Goal: Task Accomplishment & Management: Use online tool/utility

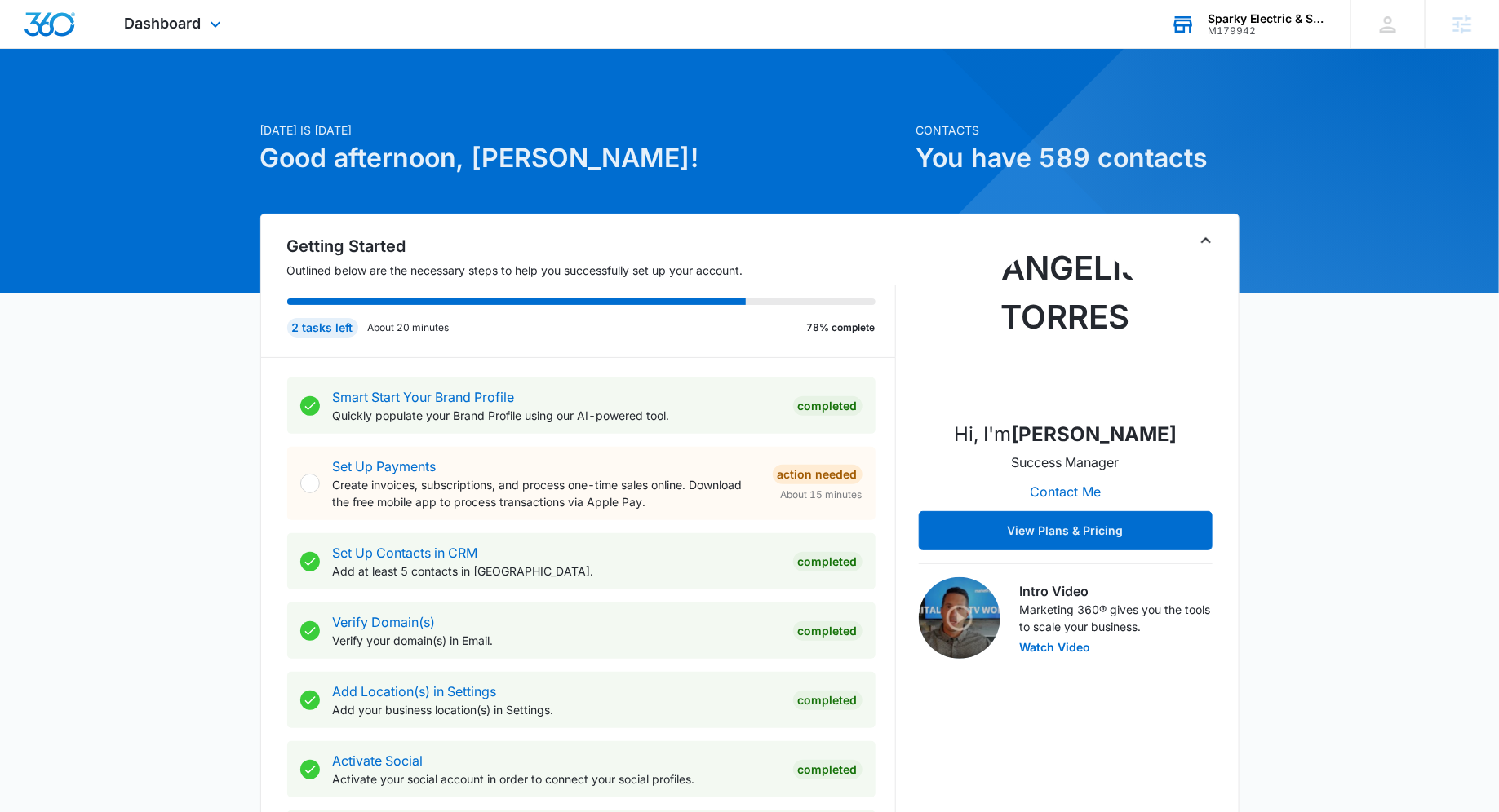
click at [1220, 36] on div "M179942" at bounding box center [1267, 31] width 119 height 12
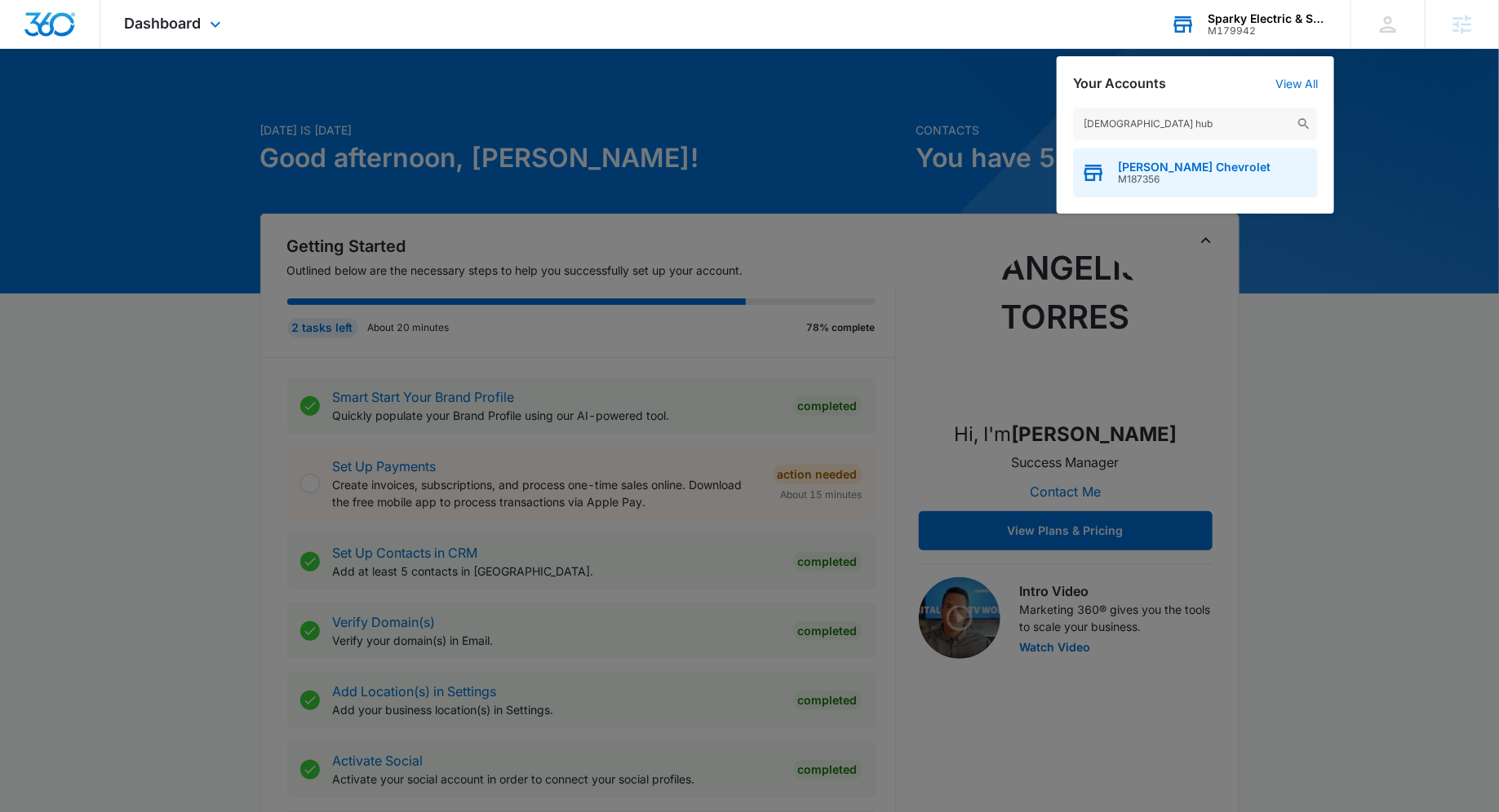
type input "[DEMOGRAPHIC_DATA] hub"
click at [1185, 181] on span "M187356" at bounding box center [1194, 180] width 152 height 12
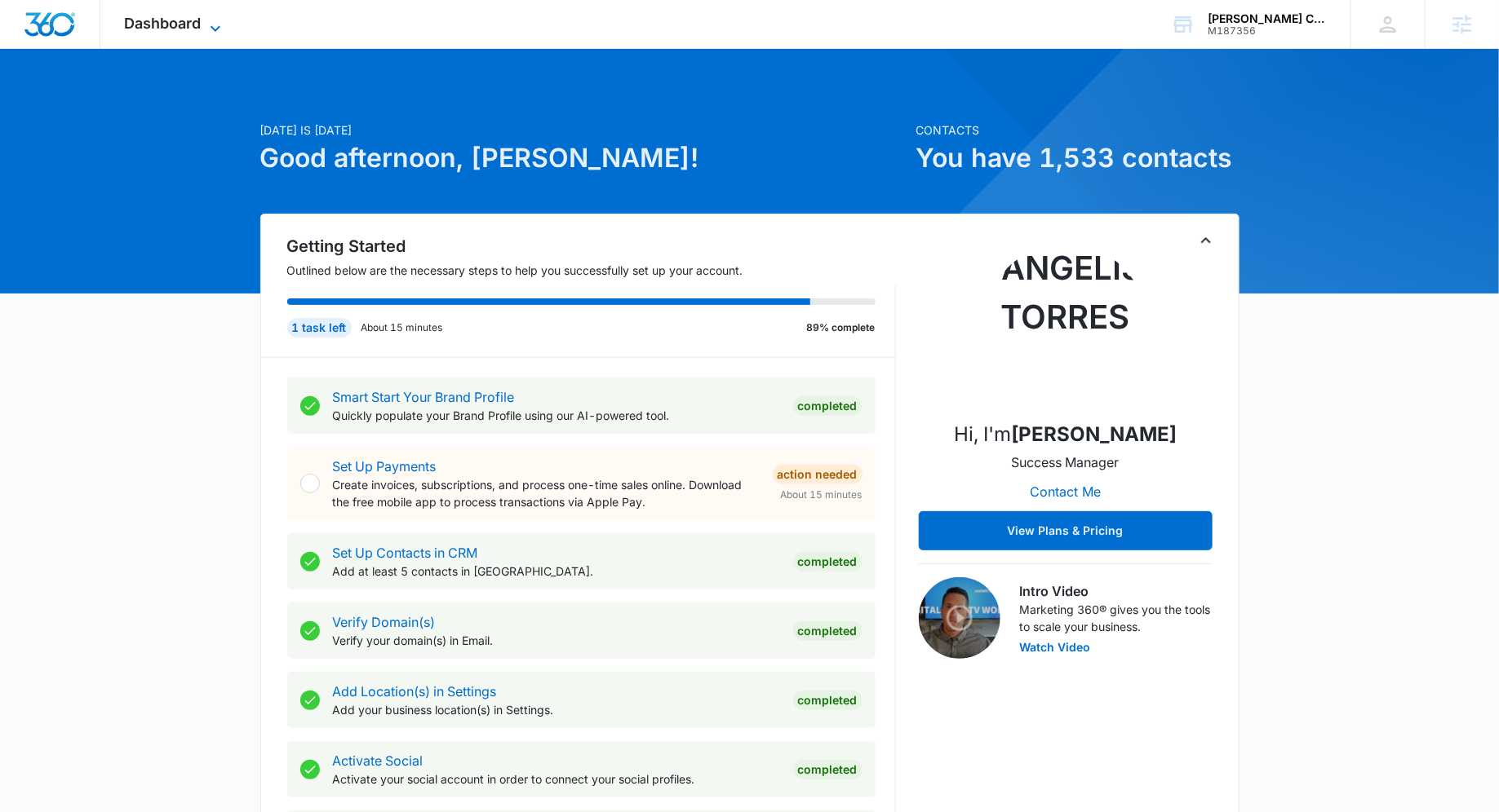
click at [190, 24] on span "Dashboard" at bounding box center [163, 23] width 77 height 17
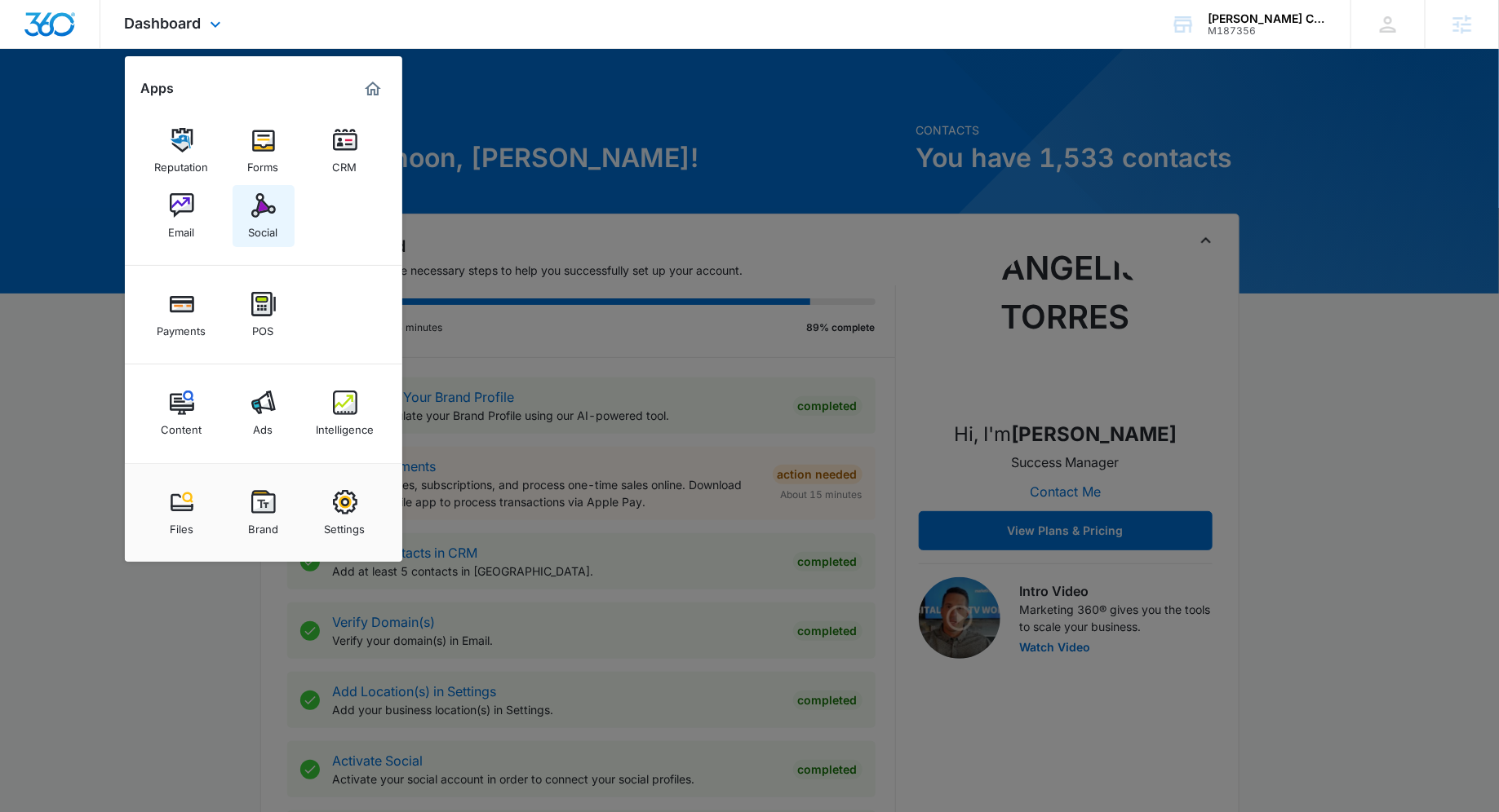
click at [258, 189] on link "Social" at bounding box center [263, 216] width 62 height 62
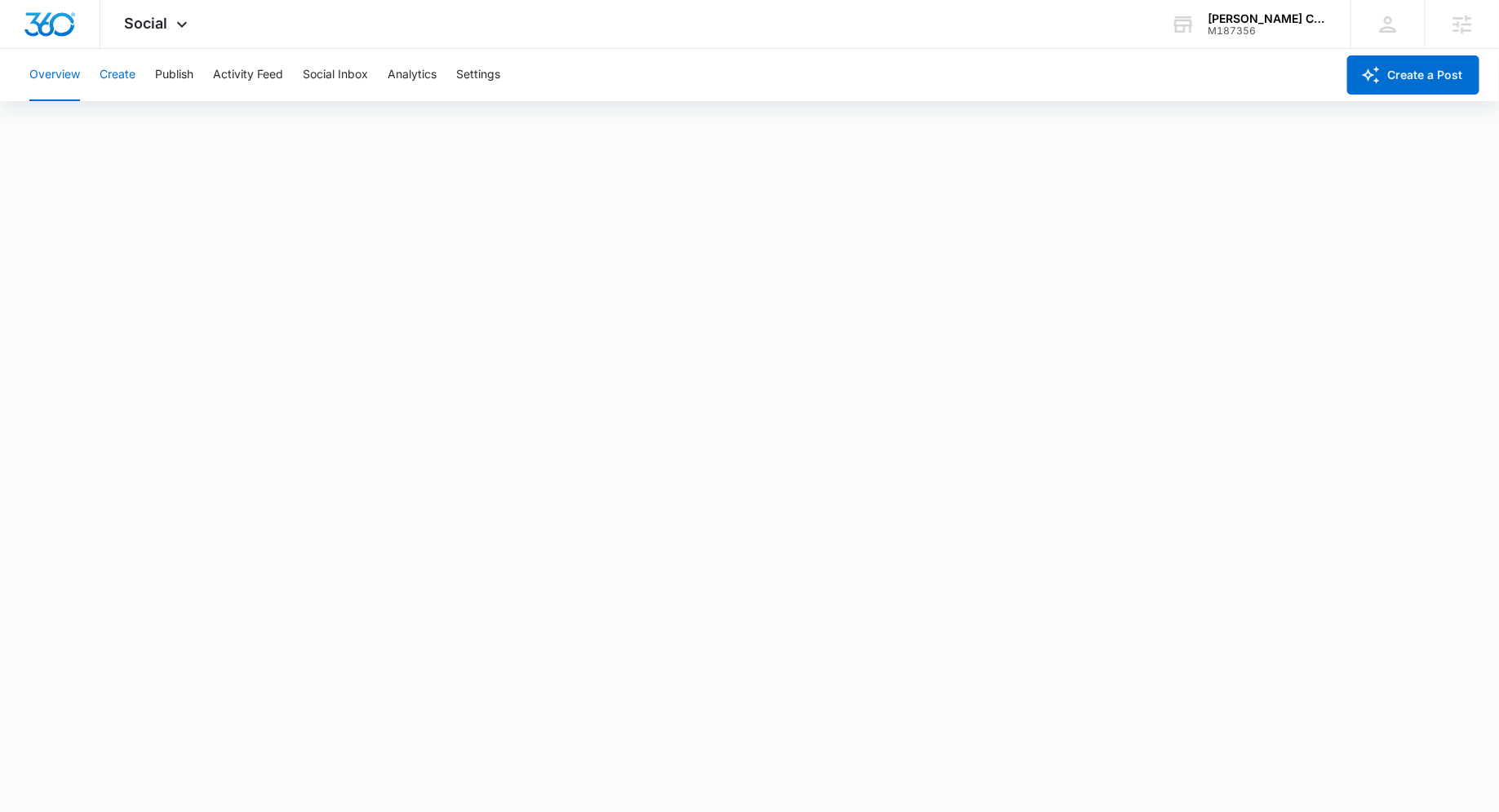
click at [120, 79] on button "Create" at bounding box center [117, 74] width 36 height 52
click at [188, 95] on button "Publish" at bounding box center [174, 74] width 38 height 52
